Goal: Task Accomplishment & Management: Manage account settings

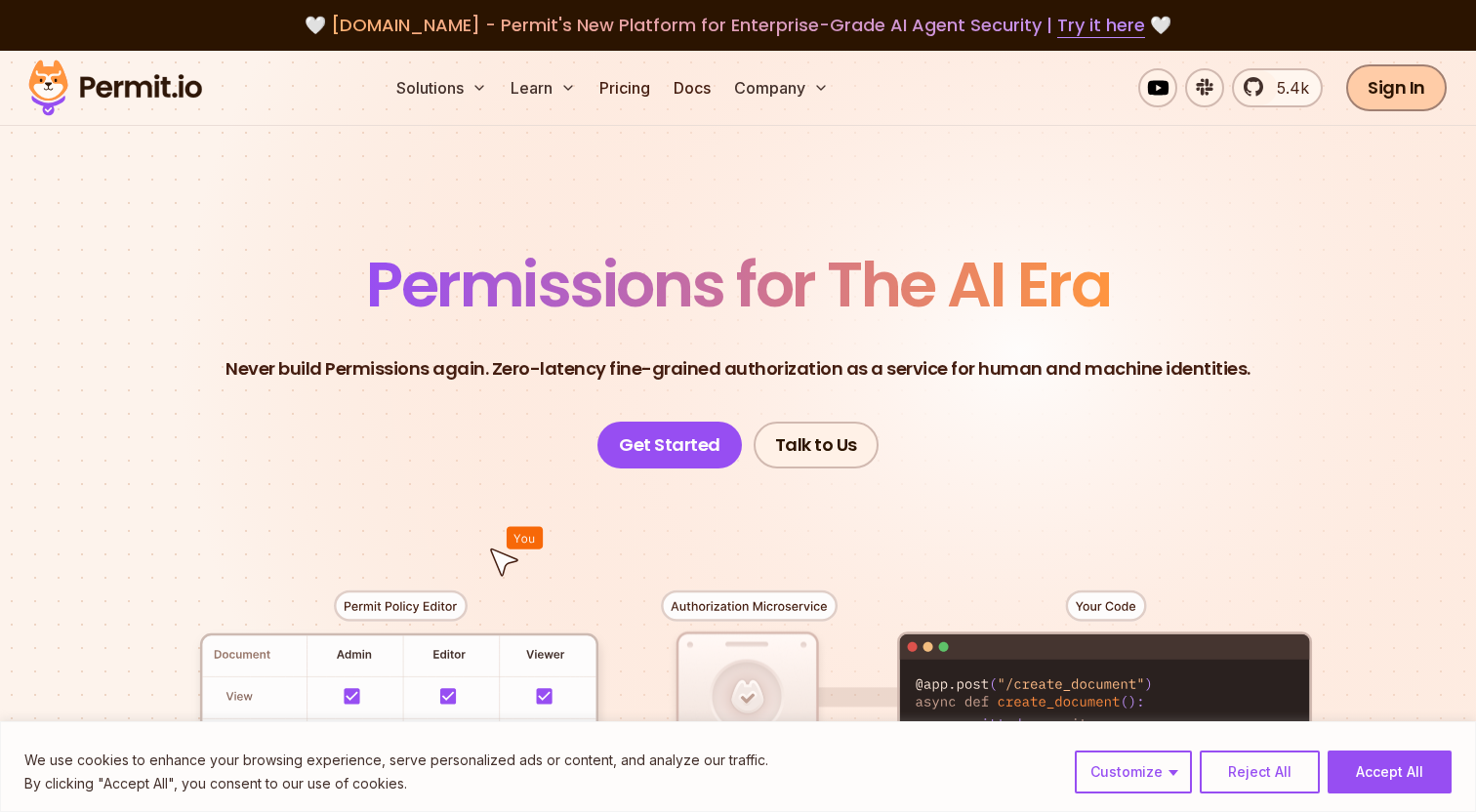
click at [1376, 96] on link "Sign In" at bounding box center [1396, 87] width 100 height 47
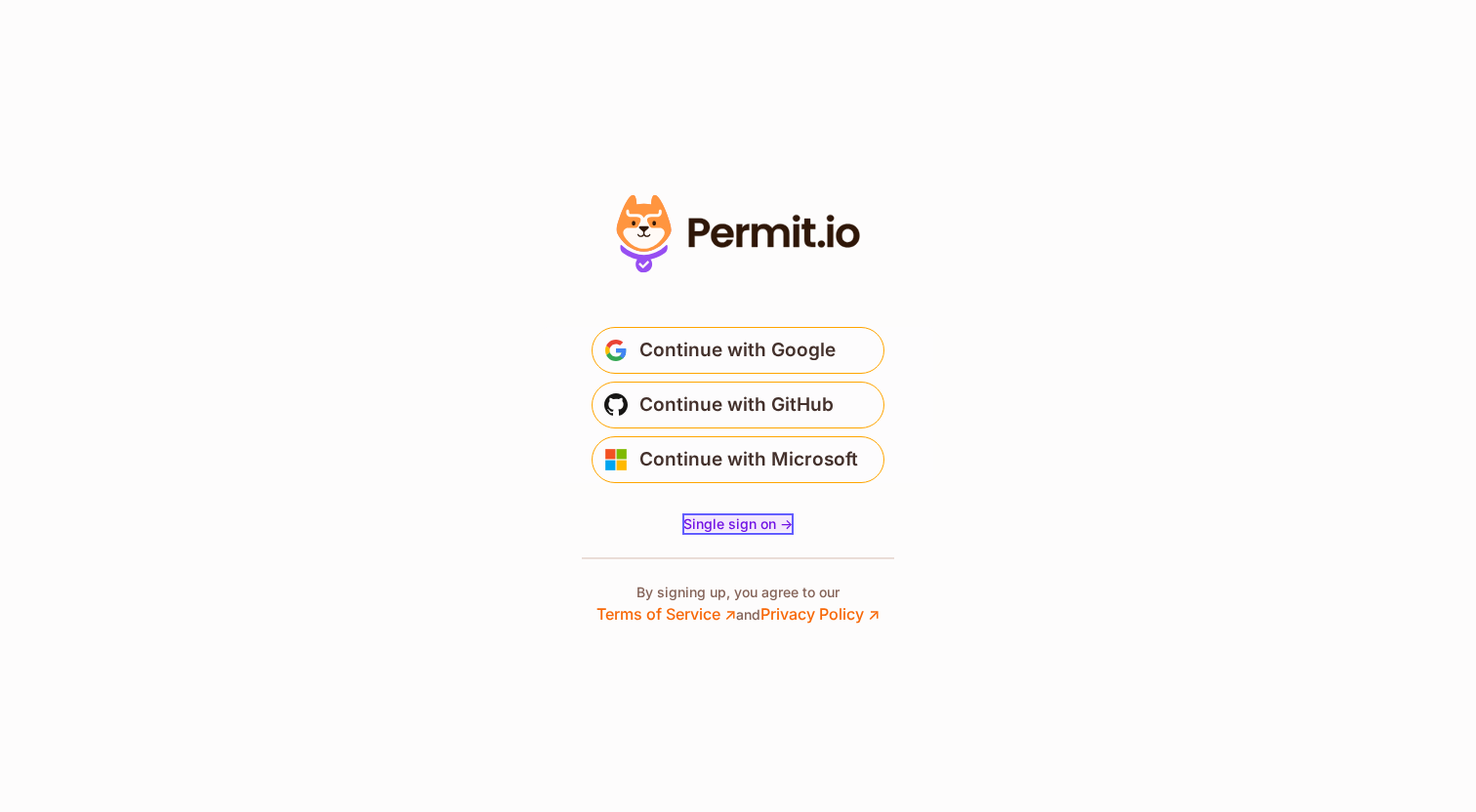
click at [756, 525] on span "Single sign on ->" at bounding box center [738, 524] width 109 height 17
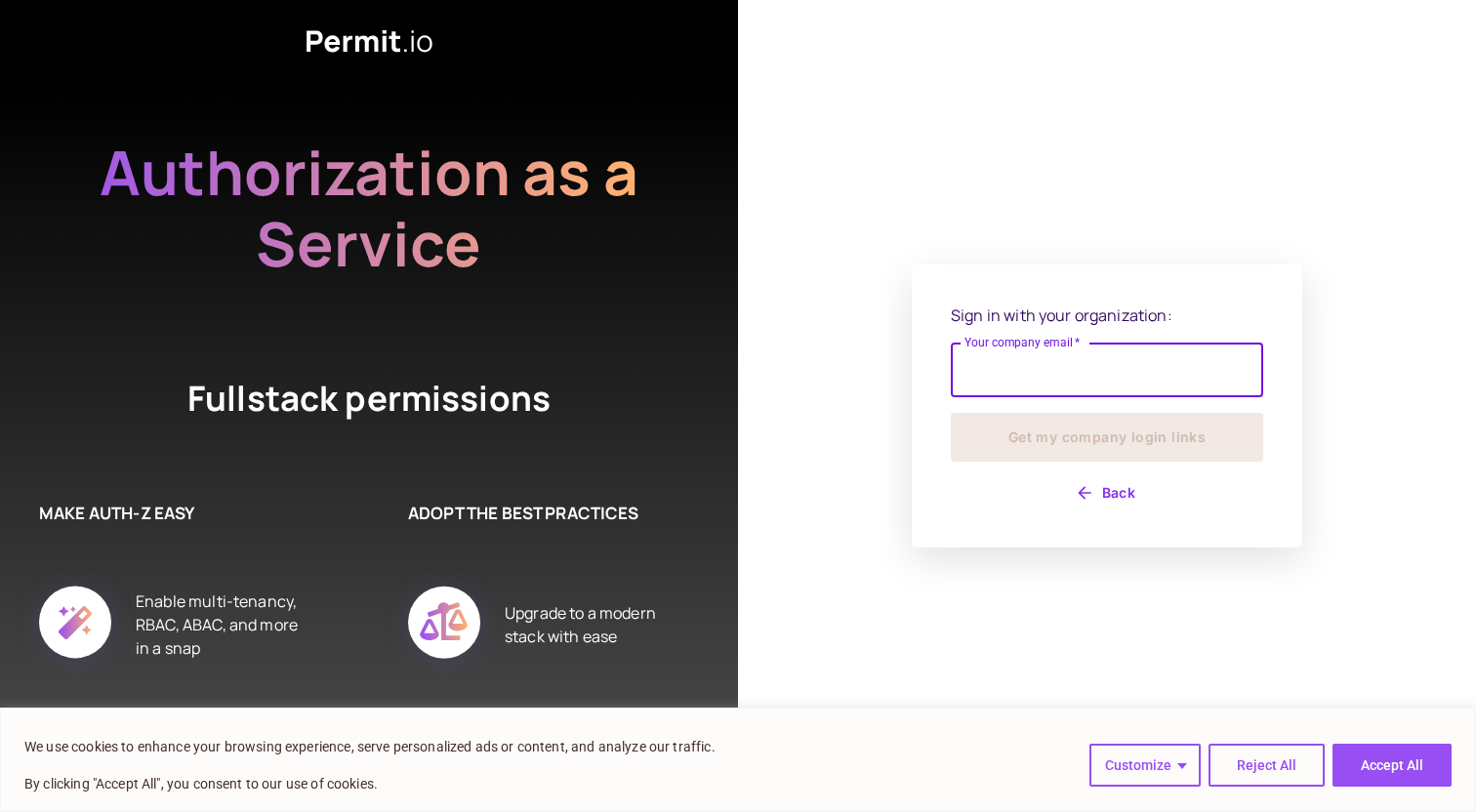
click at [969, 358] on input "Your company email   *" at bounding box center [1107, 370] width 312 height 55
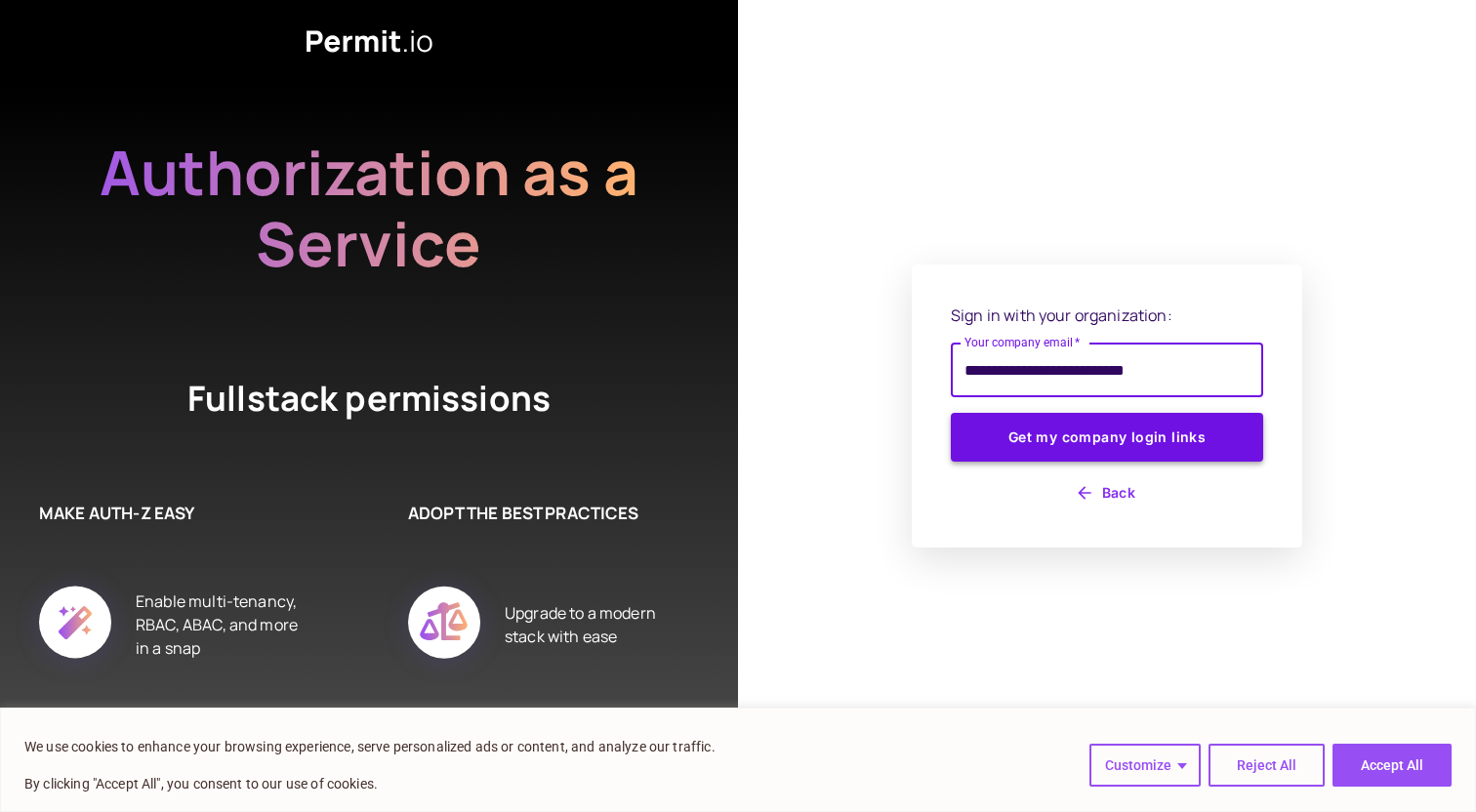
type input "**********"
click at [1024, 429] on button "Get my company login links" at bounding box center [1107, 437] width 312 height 49
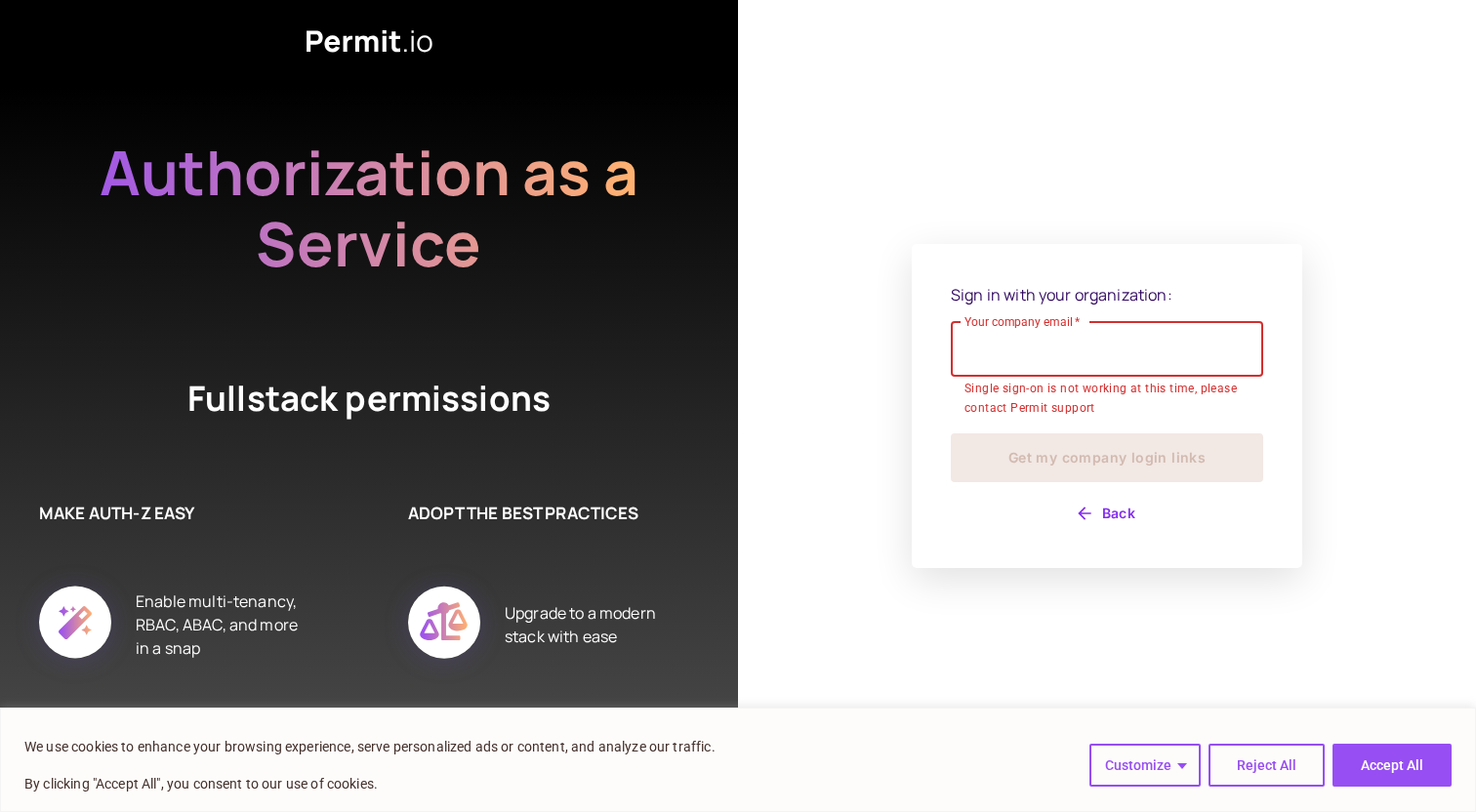
click at [1027, 352] on input "Your company email   *" at bounding box center [1107, 349] width 312 height 55
click at [941, 480] on div "Sign in with your organization: Your company email   * Your company email   * S…" at bounding box center [1107, 406] width 391 height 325
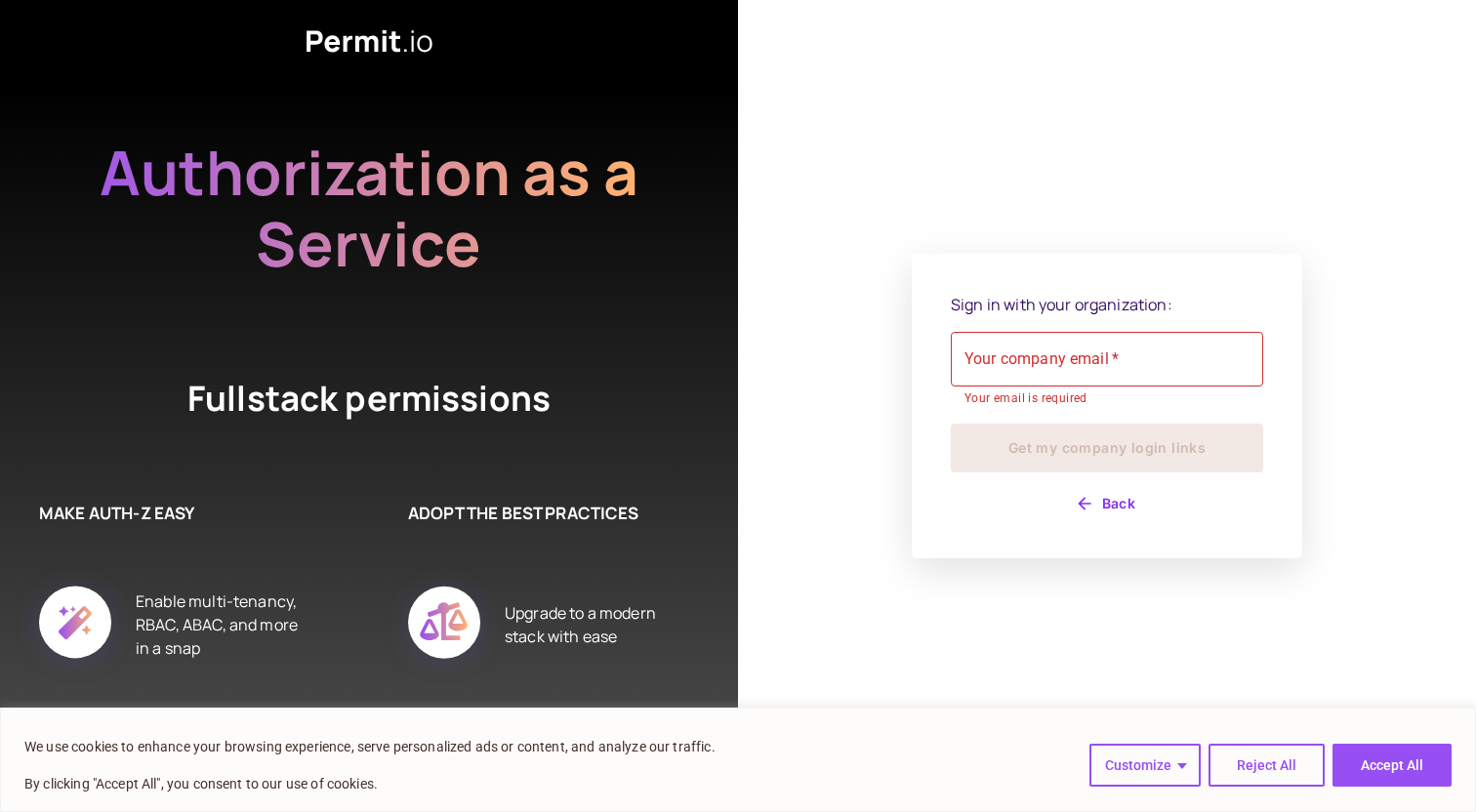
click at [1003, 368] on input "Your company email   *" at bounding box center [1107, 359] width 312 height 55
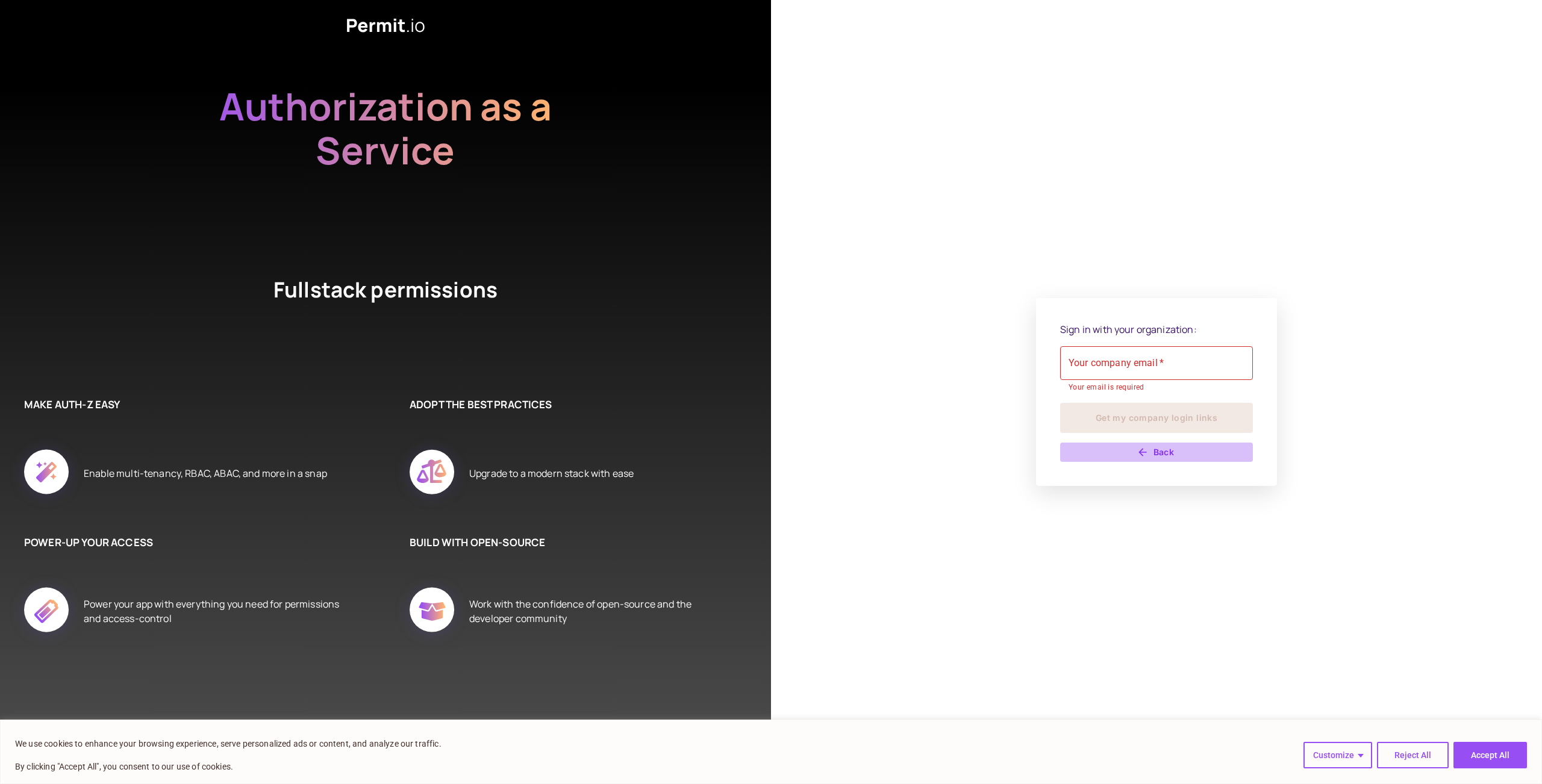
click at [910, 459] on button "Back" at bounding box center [1156, 452] width 193 height 19
click at [1101, 356] on input "Your company email   *" at bounding box center [1156, 363] width 193 height 34
click at [1151, 446] on button "Back" at bounding box center [1156, 452] width 193 height 19
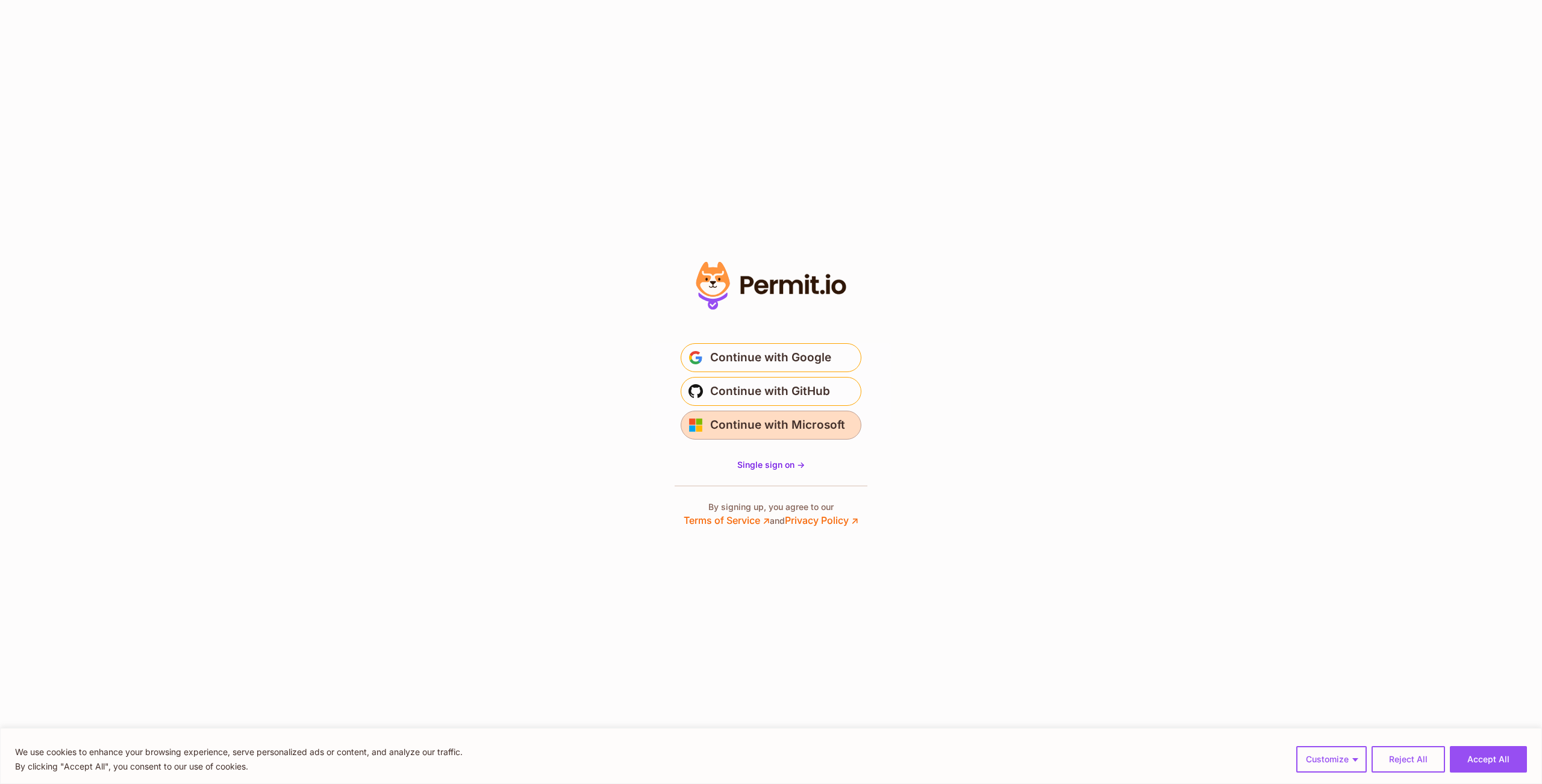
click at [812, 418] on span "Continue with Microsoft" at bounding box center [777, 425] width 135 height 19
